Goal: Check status: Check status

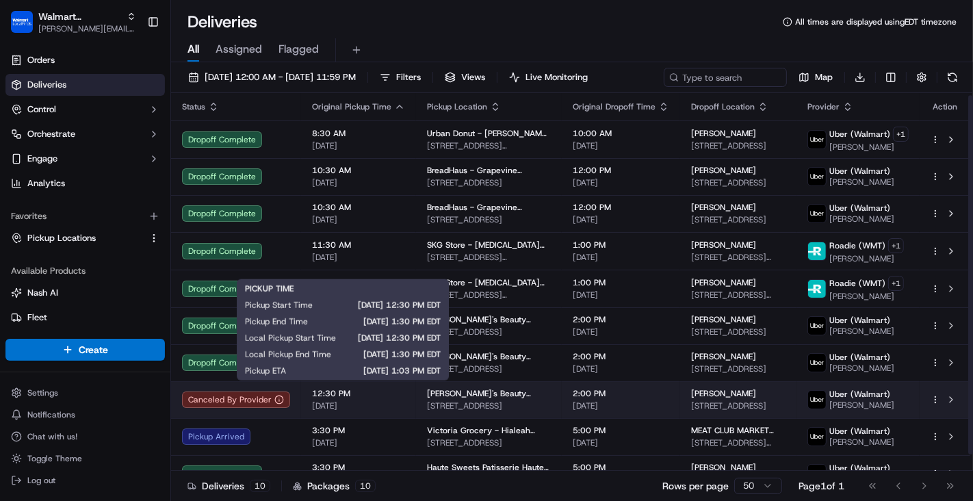
scroll to position [18, 0]
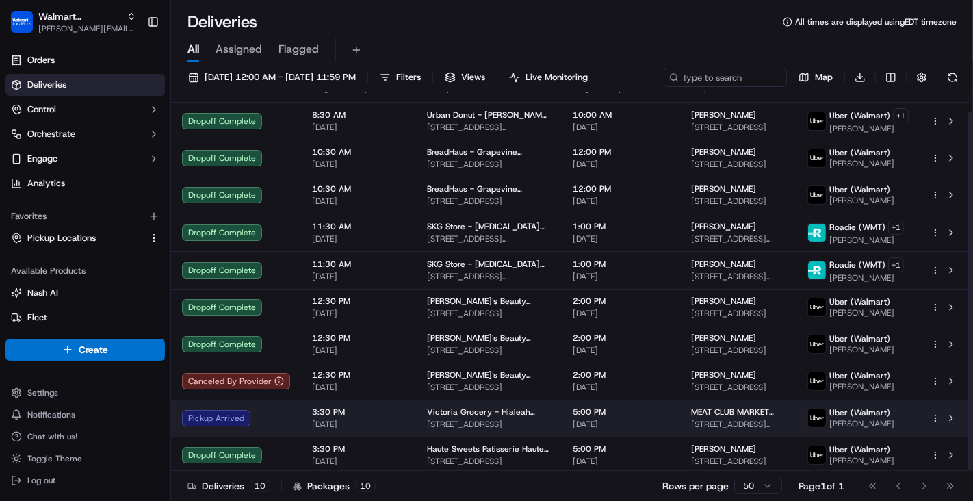
click at [381, 412] on span "3:30 PM" at bounding box center [358, 412] width 93 height 11
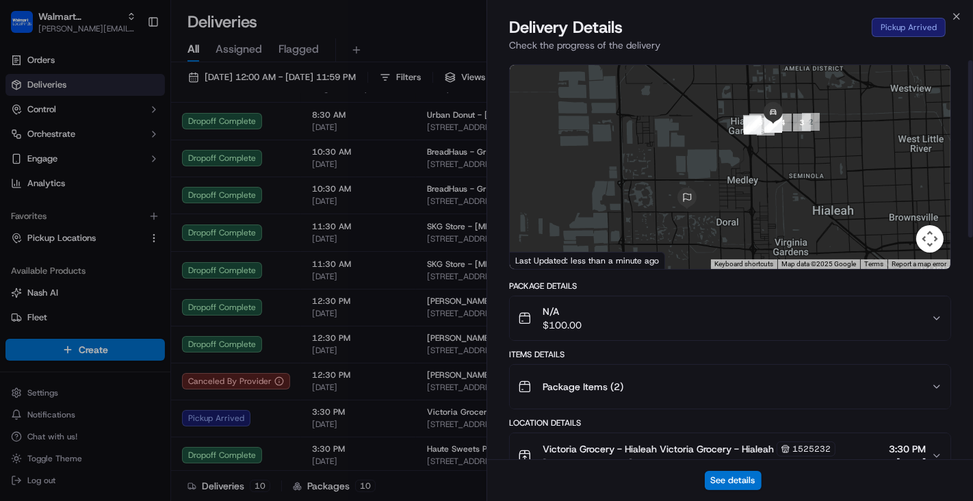
scroll to position [0, 0]
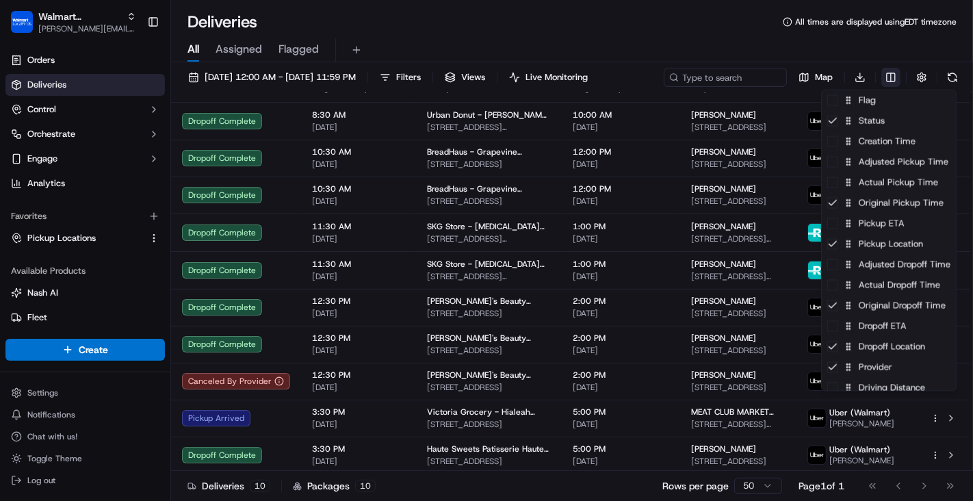
click at [895, 75] on html "Walmart LocalFinds anthony.trinh@walmart.com Toggle Sidebar Orders Deliveries C…" at bounding box center [486, 250] width 973 height 501
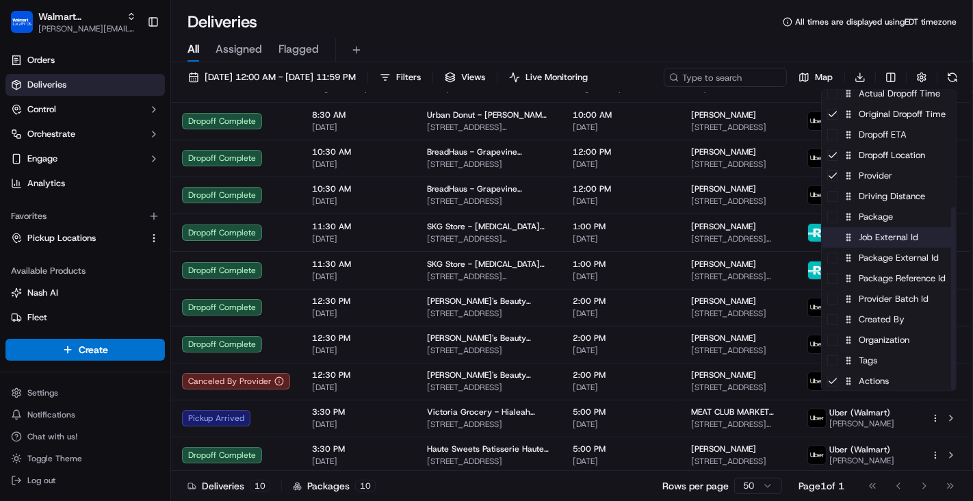
click at [830, 236] on span at bounding box center [833, 237] width 11 height 11
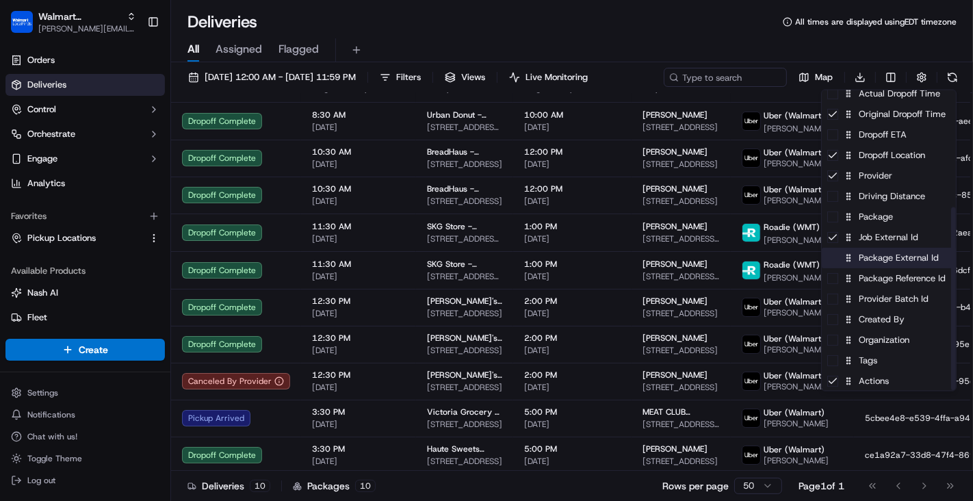
click at [833, 253] on span at bounding box center [833, 258] width 11 height 11
click at [833, 235] on icon at bounding box center [833, 237] width 11 height 11
click at [833, 259] on icon at bounding box center [833, 258] width 11 height 11
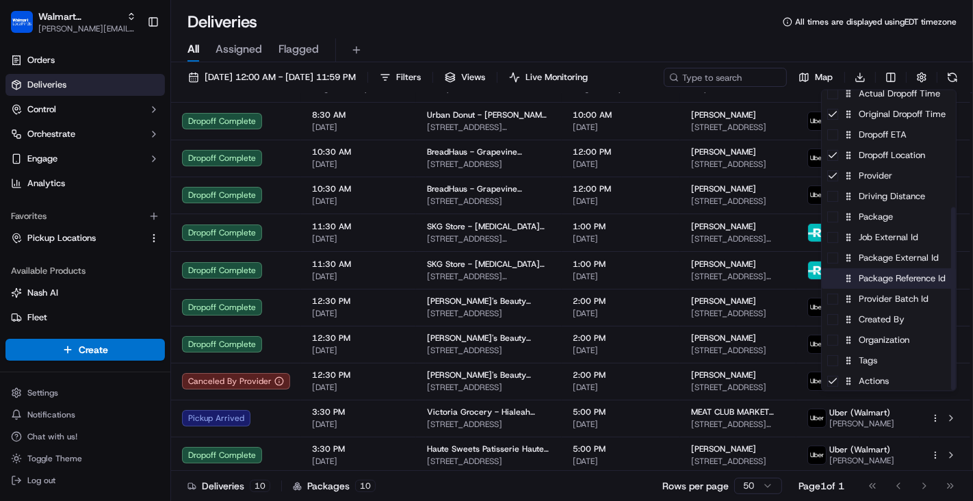
click at [833, 274] on span at bounding box center [833, 278] width 11 height 11
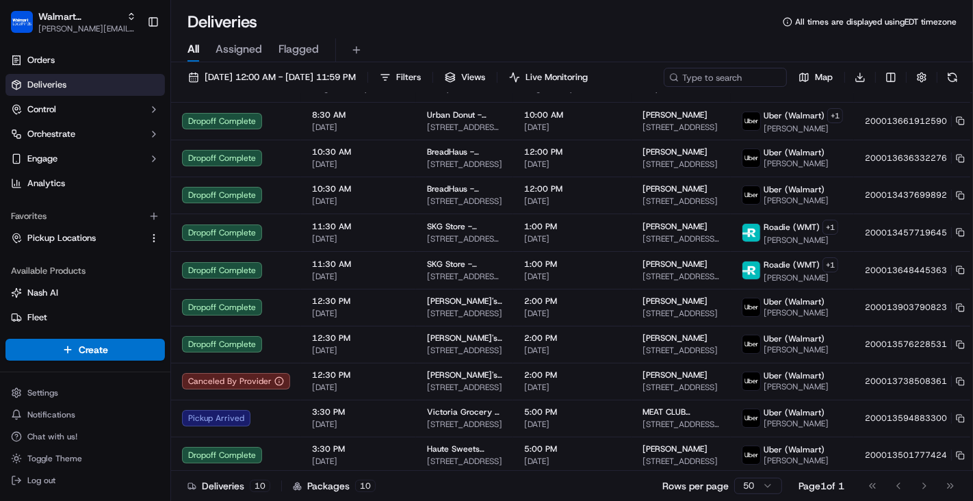
click at [753, 29] on html "Walmart LocalFinds anthony.trinh@walmart.com Toggle Sidebar Orders Deliveries C…" at bounding box center [486, 250] width 973 height 501
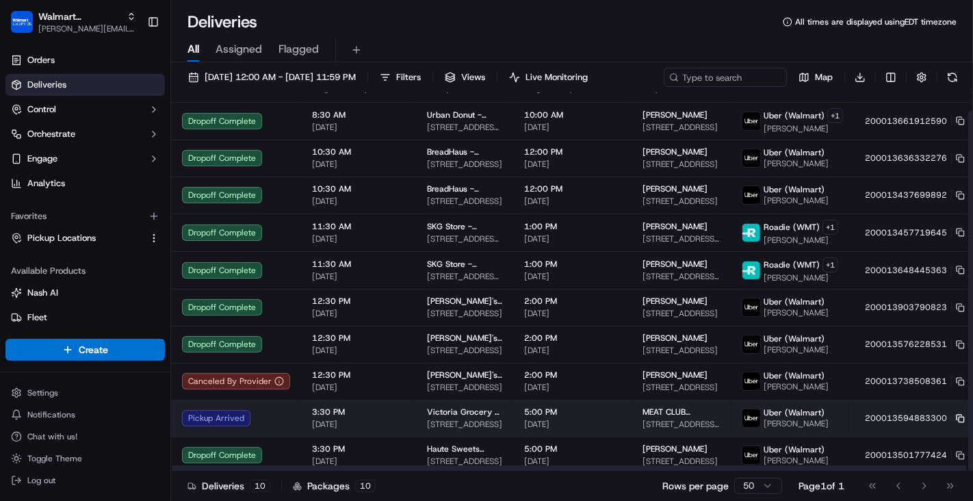
click at [959, 417] on rect at bounding box center [961, 419] width 5 height 5
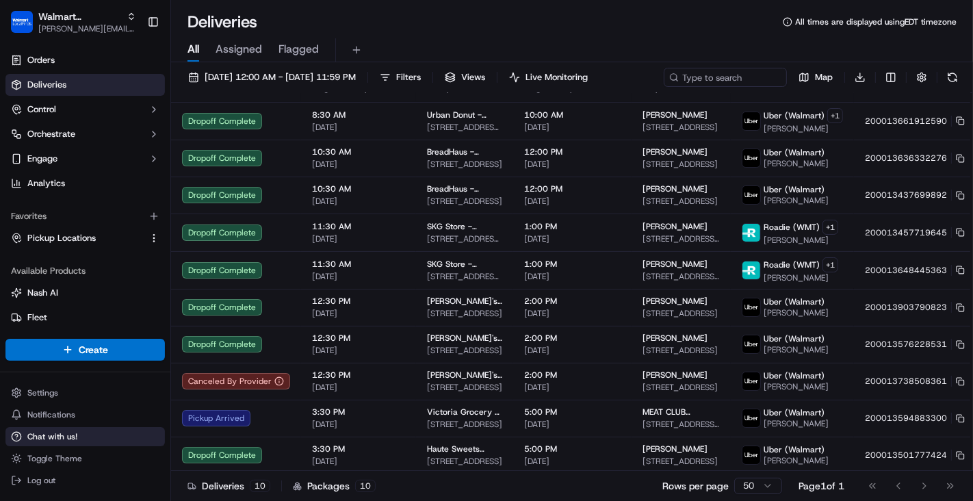
click at [77, 431] on button "Chat with us!" at bounding box center [84, 436] width 159 height 19
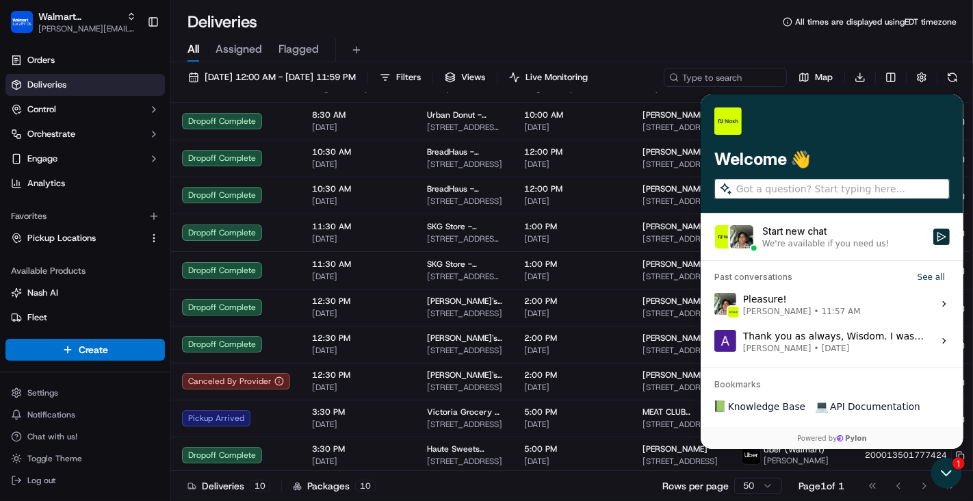
click at [791, 246] on div "We're available if you need us!" at bounding box center [825, 243] width 127 height 11
click at [933, 245] on button "Start new chat We're available if you need us!" at bounding box center [941, 237] width 16 height 16
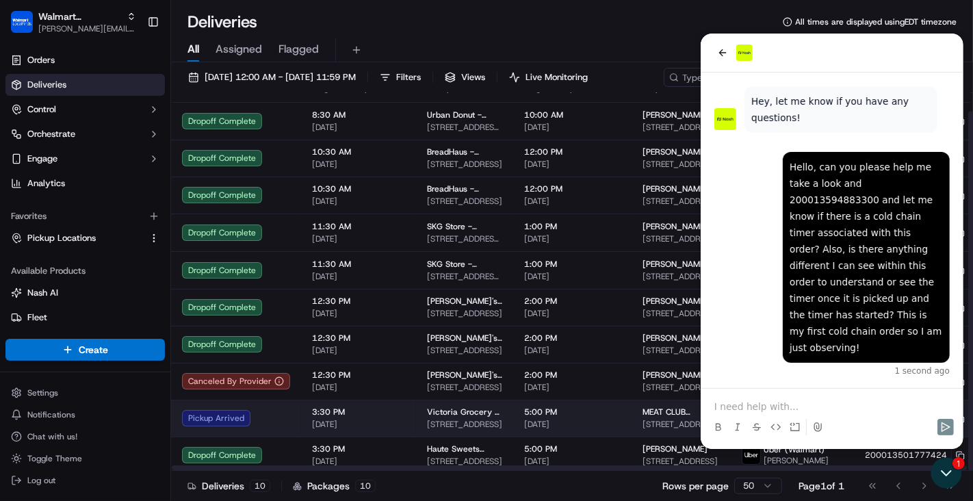
click at [336, 413] on span "3:30 PM" at bounding box center [358, 412] width 93 height 11
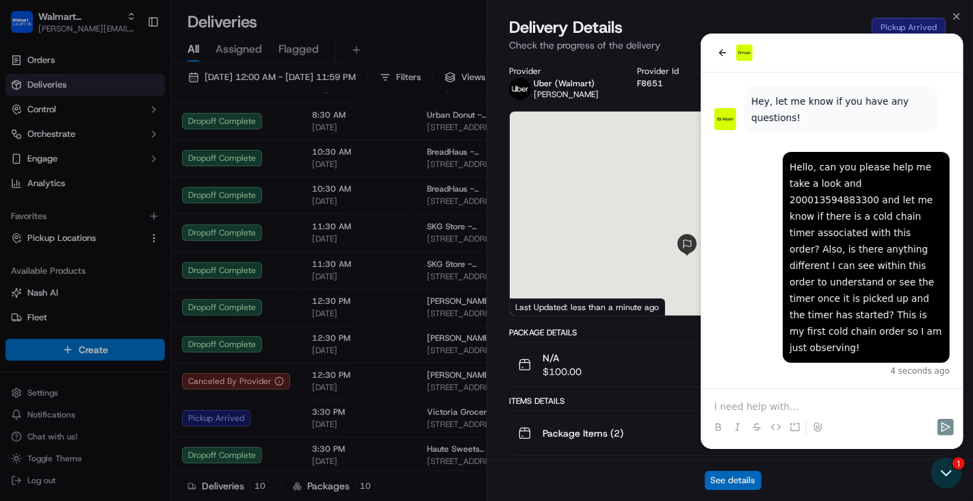
click at [724, 476] on button "See details" at bounding box center [733, 480] width 57 height 19
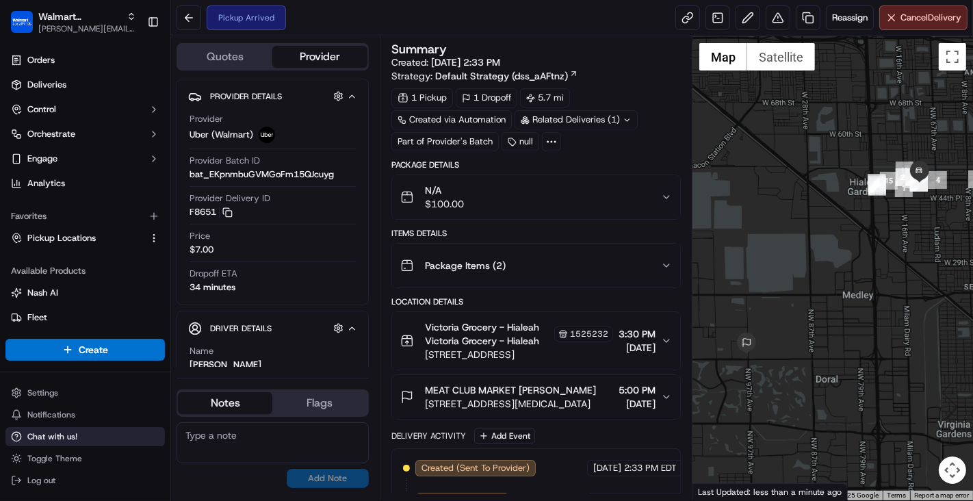
click at [52, 437] on span "Chat with us!" at bounding box center [52, 436] width 50 height 11
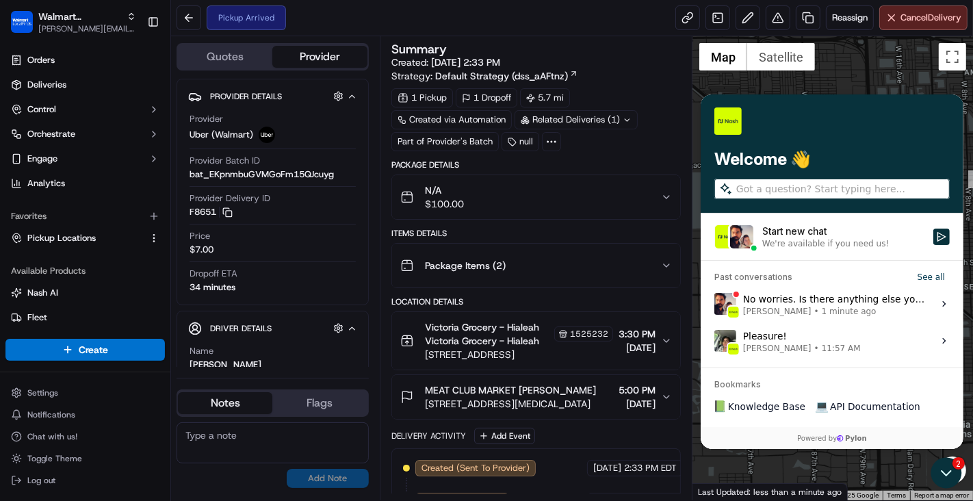
click at [804, 252] on label "Start new chat We're available if you need us!" at bounding box center [831, 237] width 263 height 47
click at [933, 245] on button "Start new chat We're available if you need us!" at bounding box center [941, 237] width 16 height 16
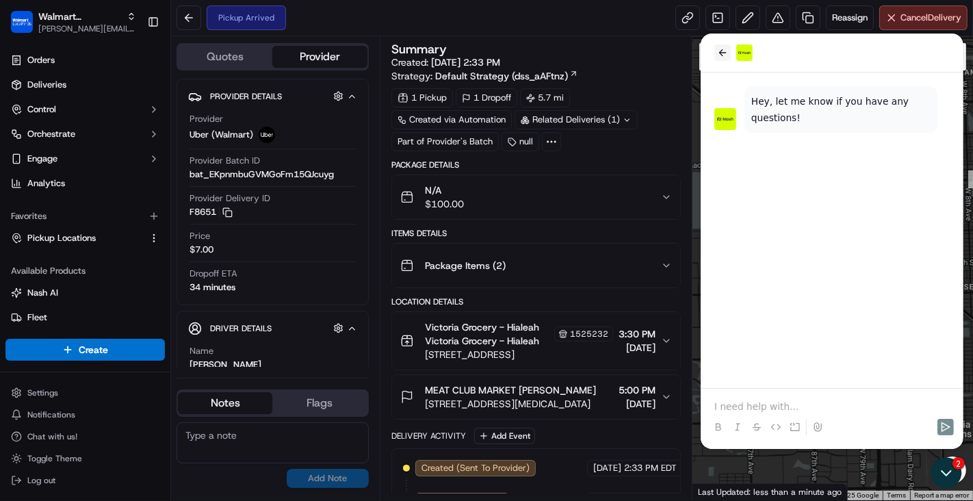
click at [723, 53] on icon "back" at bounding box center [723, 52] width 8 height 7
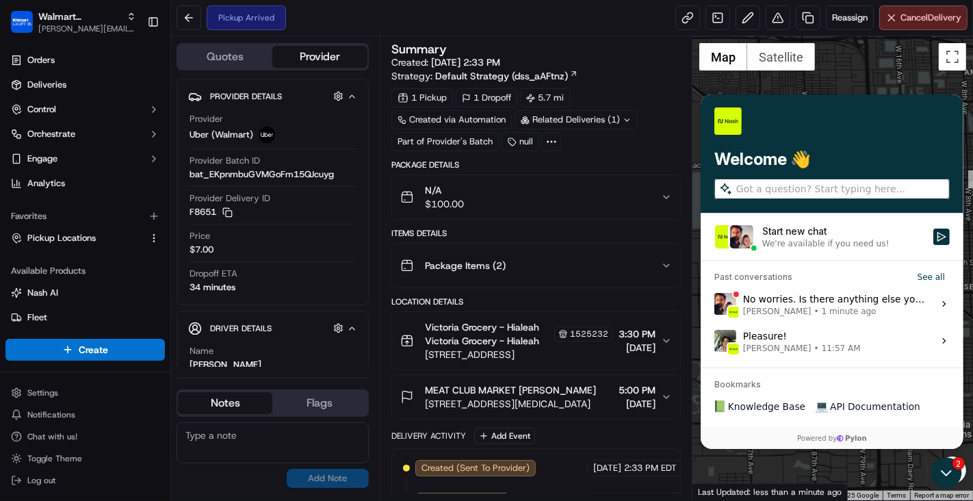
click at [786, 310] on span "Masood Aslam" at bounding box center [777, 311] width 68 height 11
click at [714, 305] on button "View issue" at bounding box center [713, 304] width 1 height 1
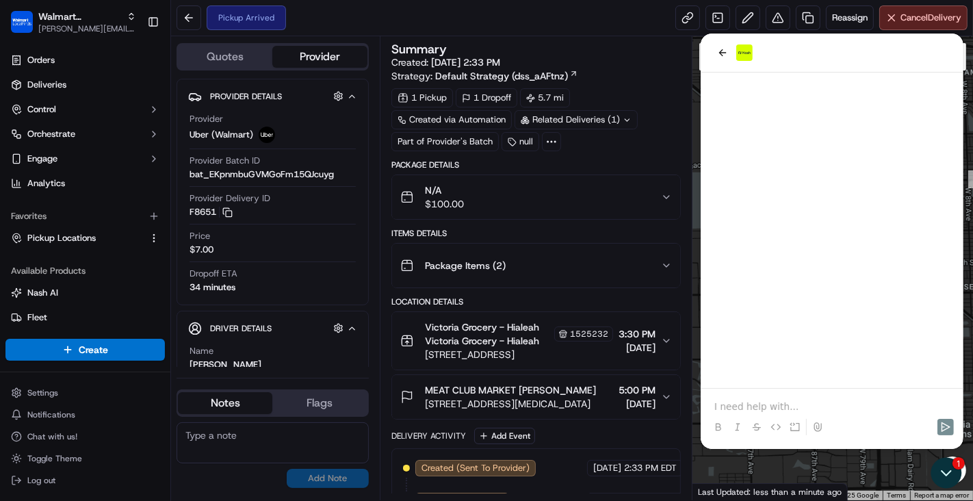
scroll to position [543, 0]
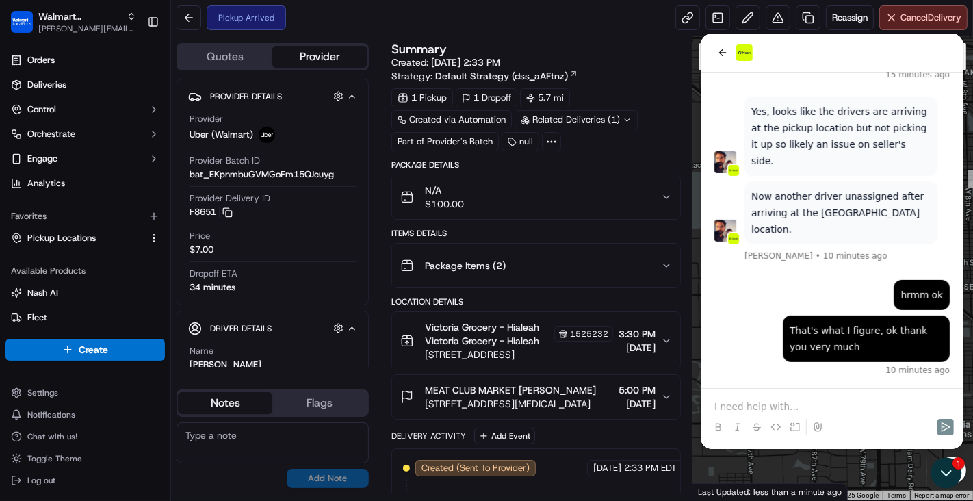
click at [797, 401] on p at bounding box center [831, 407] width 235 height 14
click at [793, 401] on p at bounding box center [831, 407] width 235 height 14
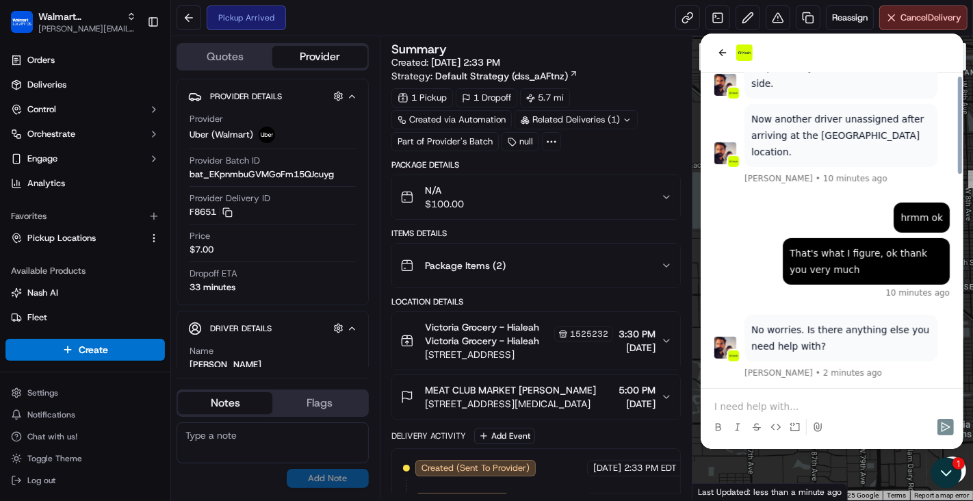
scroll to position [680, 0]
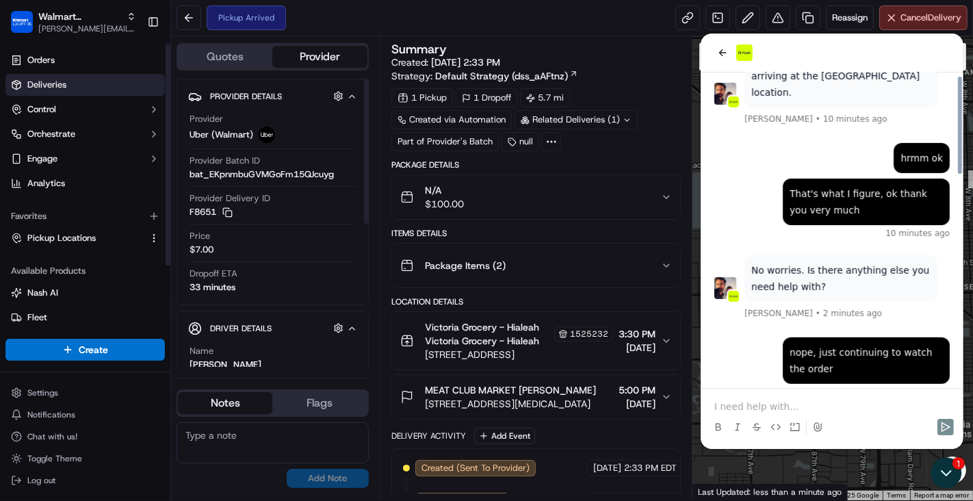
click at [94, 88] on link "Deliveries" at bounding box center [84, 85] width 159 height 22
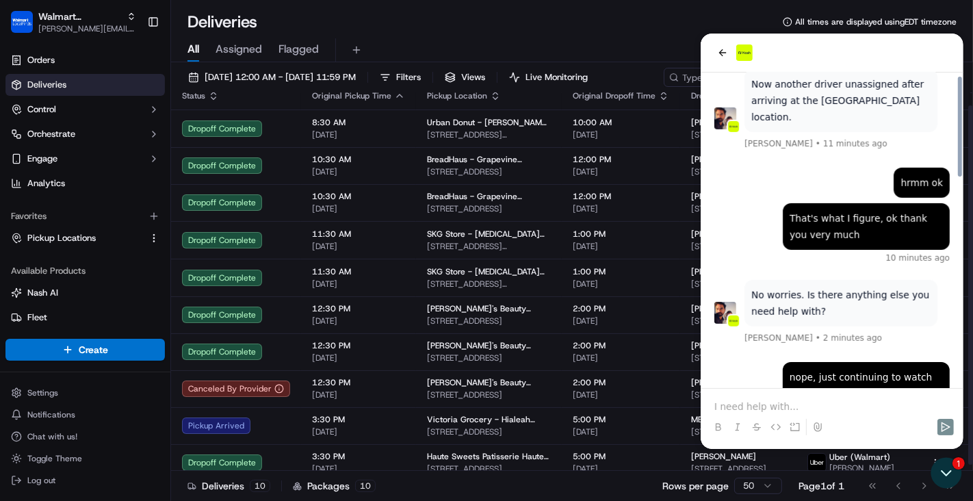
scroll to position [18, 0]
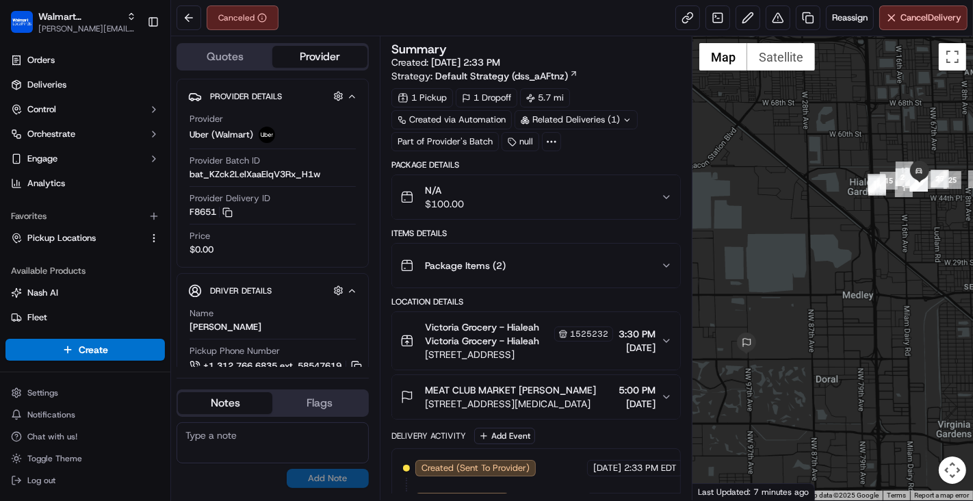
click at [473, 243] on div "Package Items ( 2 )" at bounding box center [537, 265] width 290 height 45
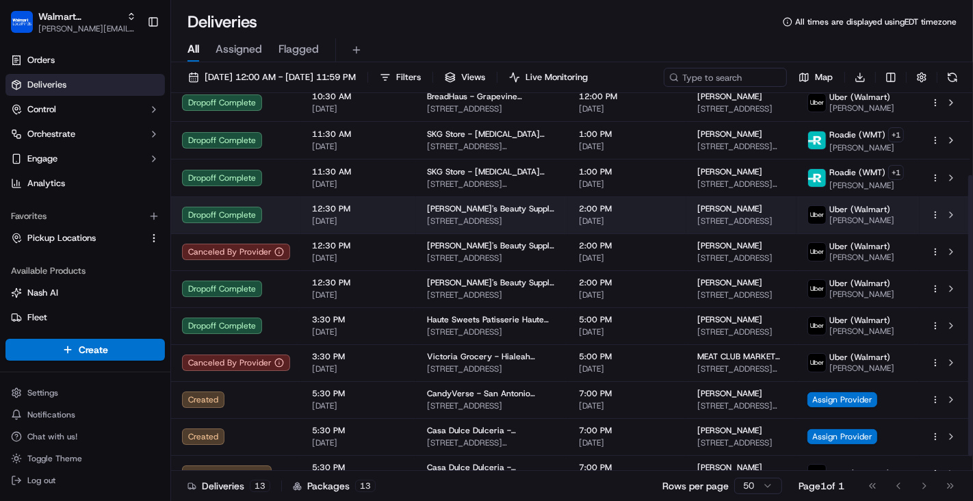
scroll to position [129, 0]
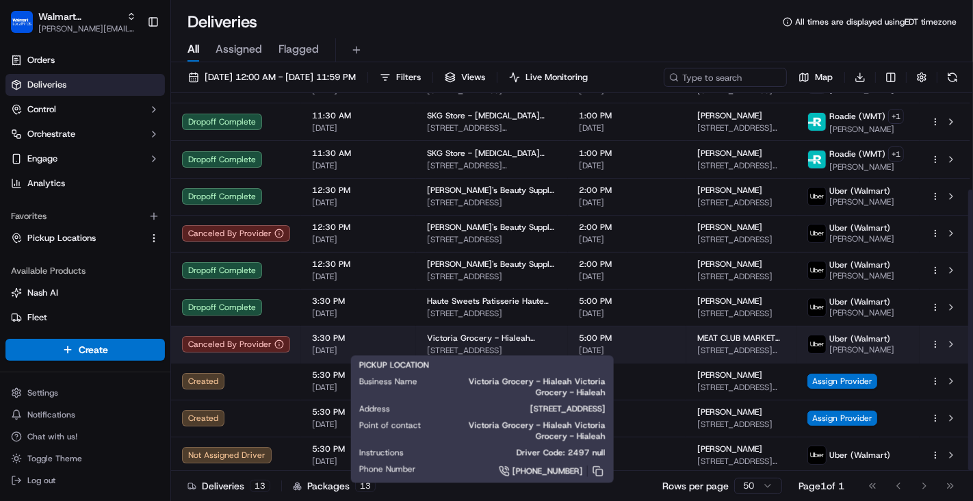
drag, startPoint x: 423, startPoint y: 349, endPoint x: 541, endPoint y: 348, distance: 118.4
click at [541, 348] on span "[STREET_ADDRESS]" at bounding box center [492, 350] width 130 height 11
click at [462, 339] on span "Victoria Grocery - Hialeah Victoria Grocery - Hialeah" at bounding box center [492, 338] width 130 height 11
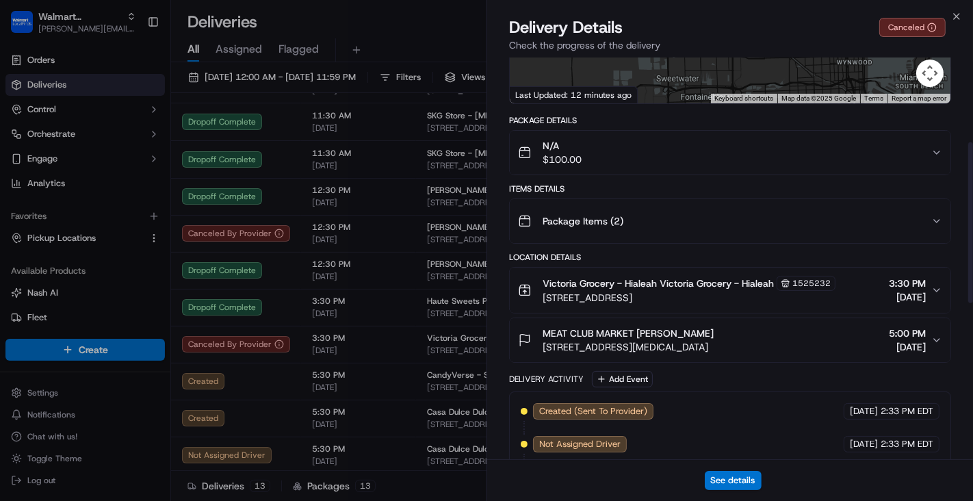
scroll to position [211, 0]
click at [666, 280] on span "Victoria Grocery - Hialeah Victoria Grocery - Hialeah" at bounding box center [658, 285] width 231 height 14
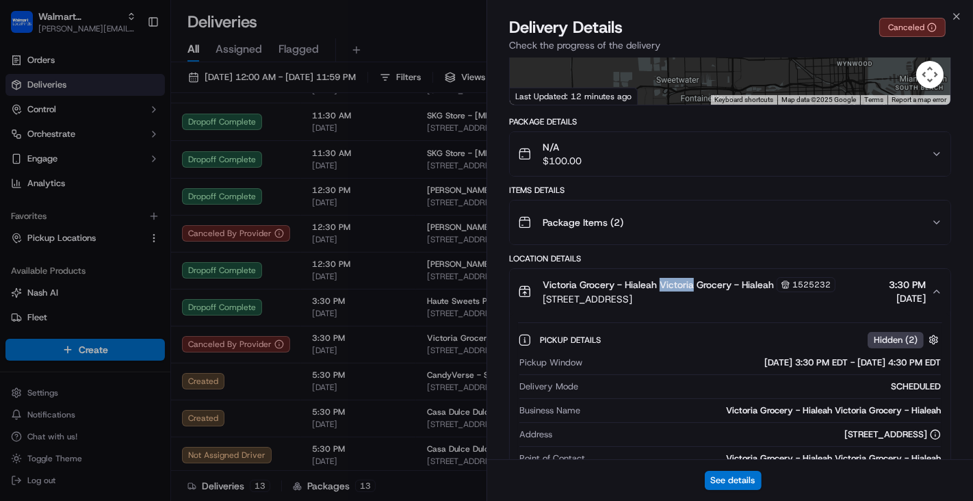
click at [666, 280] on span "Victoria Grocery - Hialeah Victoria Grocery - Hialeah" at bounding box center [658, 285] width 231 height 14
copy div "Victoria Grocery - Hialeah Victoria Grocery - Hialeah"
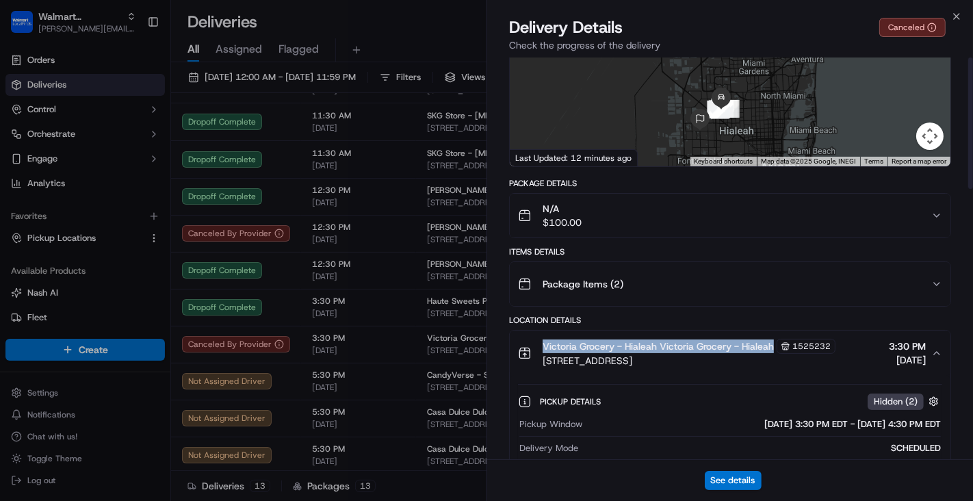
scroll to position [0, 0]
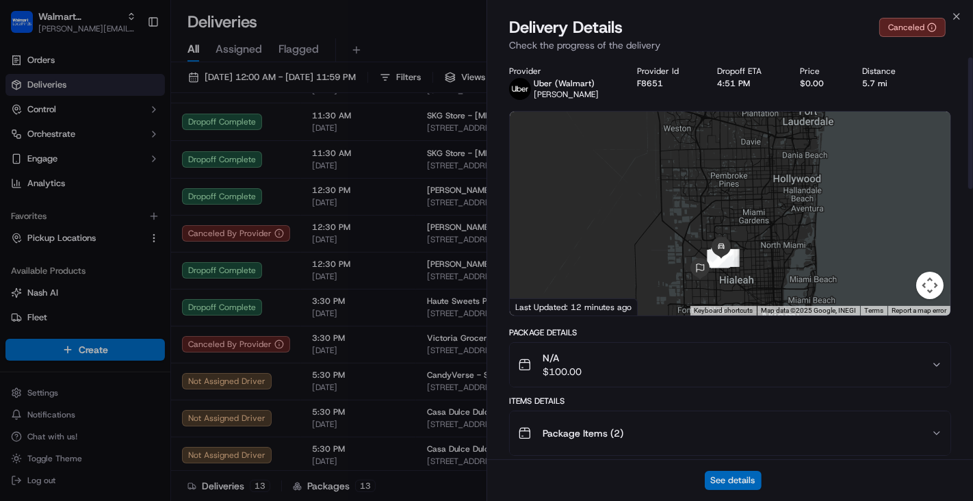
click at [722, 483] on button "See details" at bounding box center [733, 480] width 57 height 19
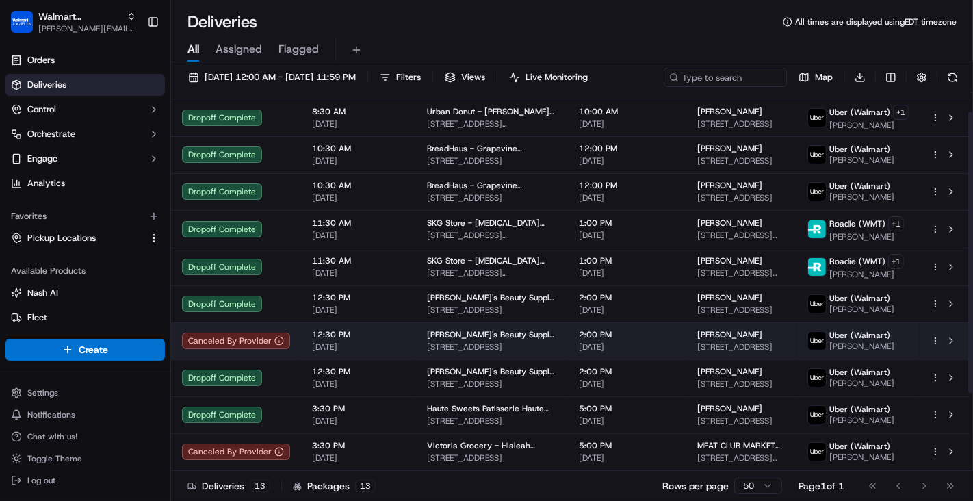
scroll to position [25, 0]
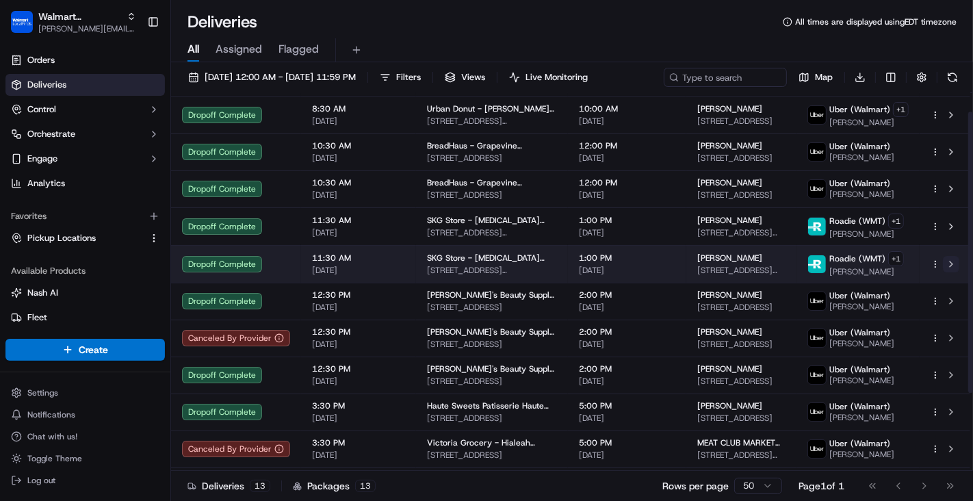
click at [956, 263] on button at bounding box center [951, 264] width 16 height 16
click at [843, 257] on span "Roadie (WMT)" at bounding box center [858, 258] width 56 height 11
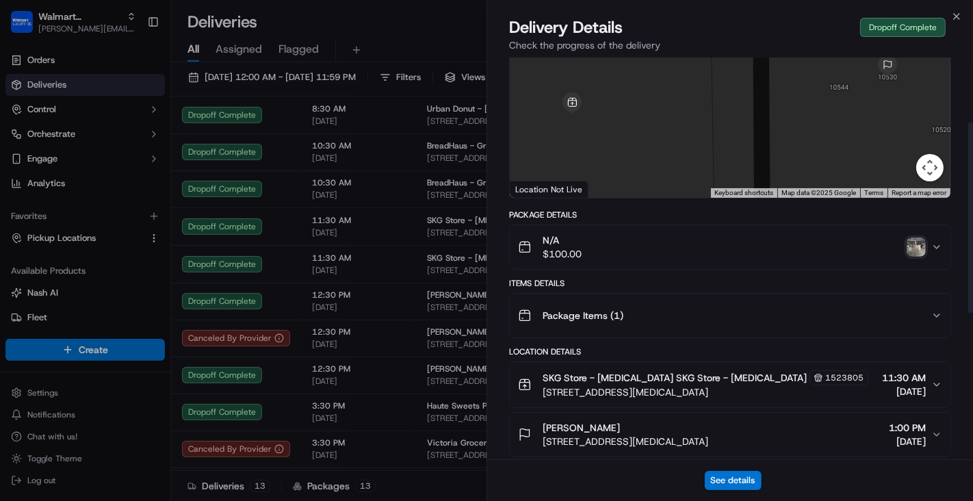
scroll to position [211, 0]
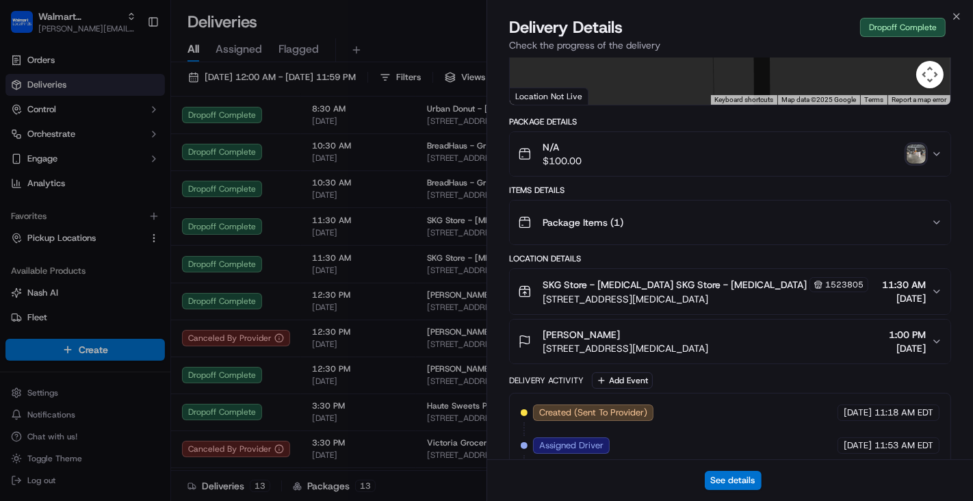
click at [831, 225] on div "Package Items ( 1 )" at bounding box center [724, 222] width 413 height 27
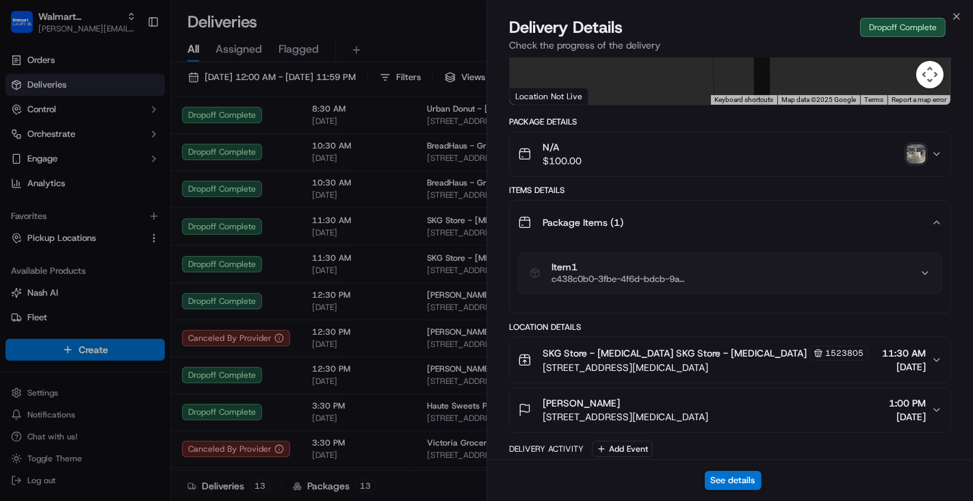
click at [674, 283] on button "Item 1 c438c0b0-3fbe-4f6d-bdcb-9a9d64804b7d" at bounding box center [730, 273] width 423 height 40
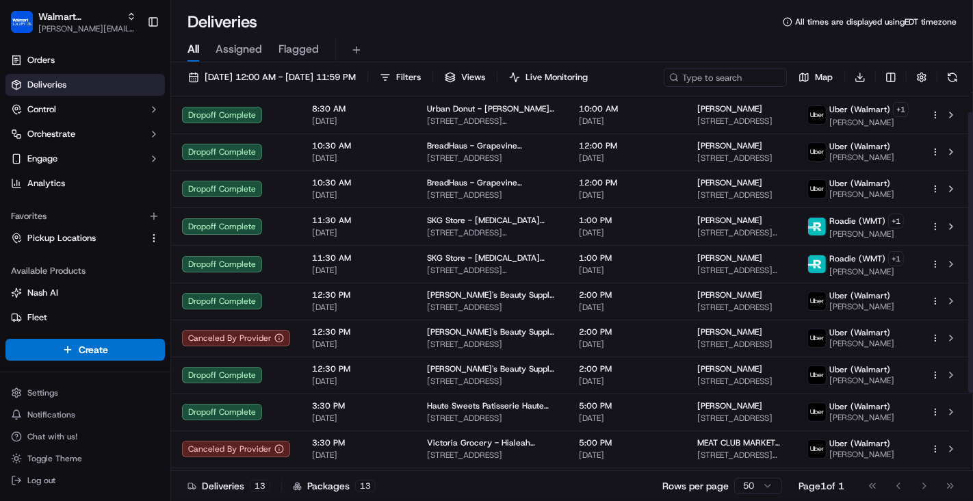
scroll to position [0, 0]
